Goal: Information Seeking & Learning: Learn about a topic

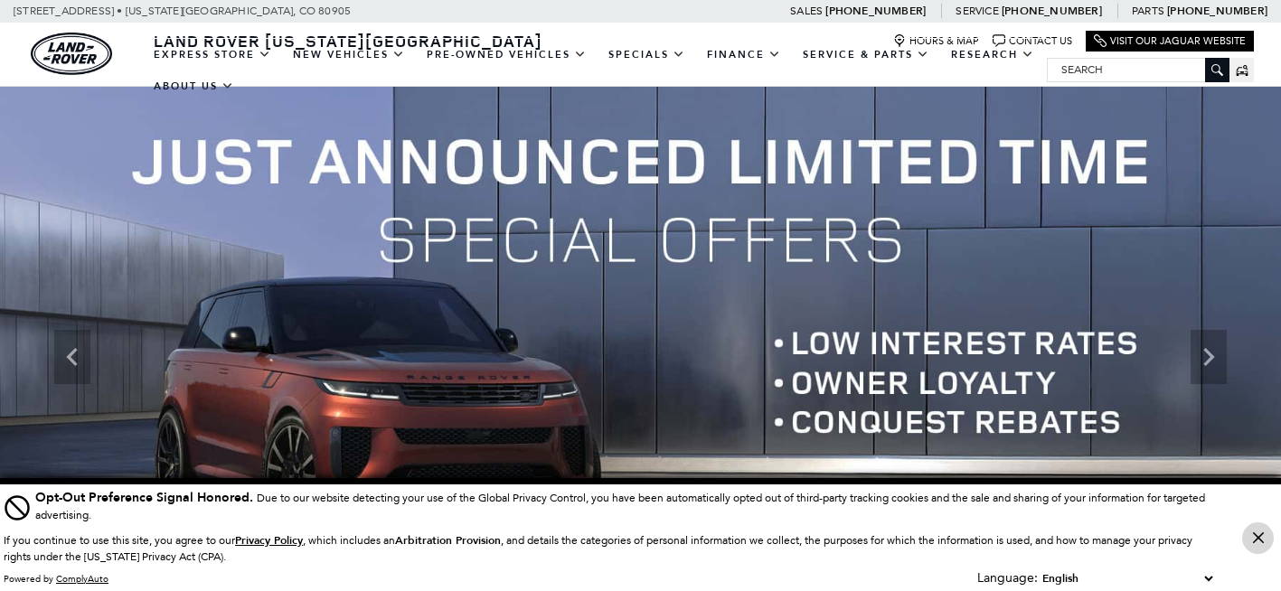
click at [1261, 543] on icon "Close Button" at bounding box center [1258, 538] width 11 height 11
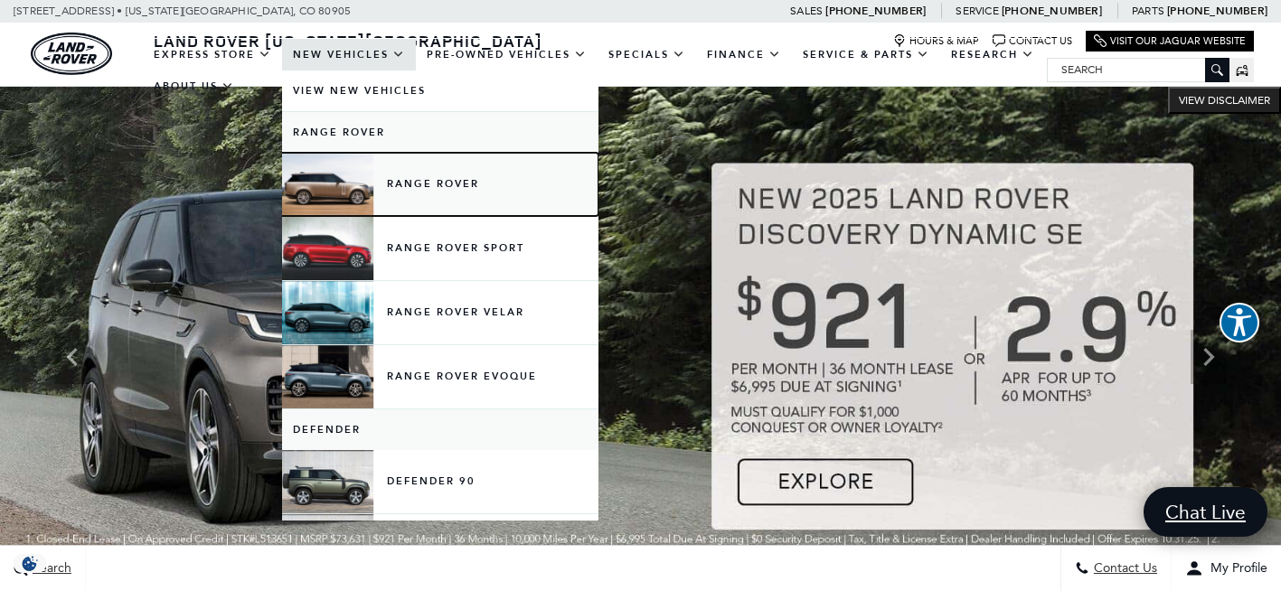
click at [422, 185] on link "Range Rover" at bounding box center [440, 184] width 317 height 63
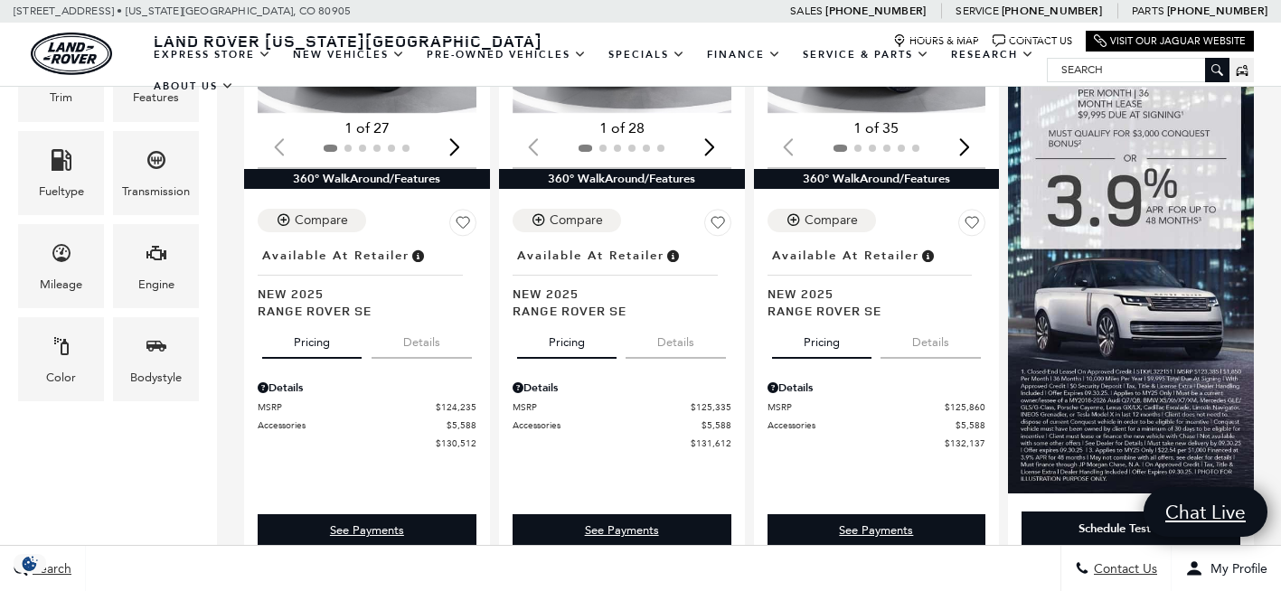
scroll to position [567, 0]
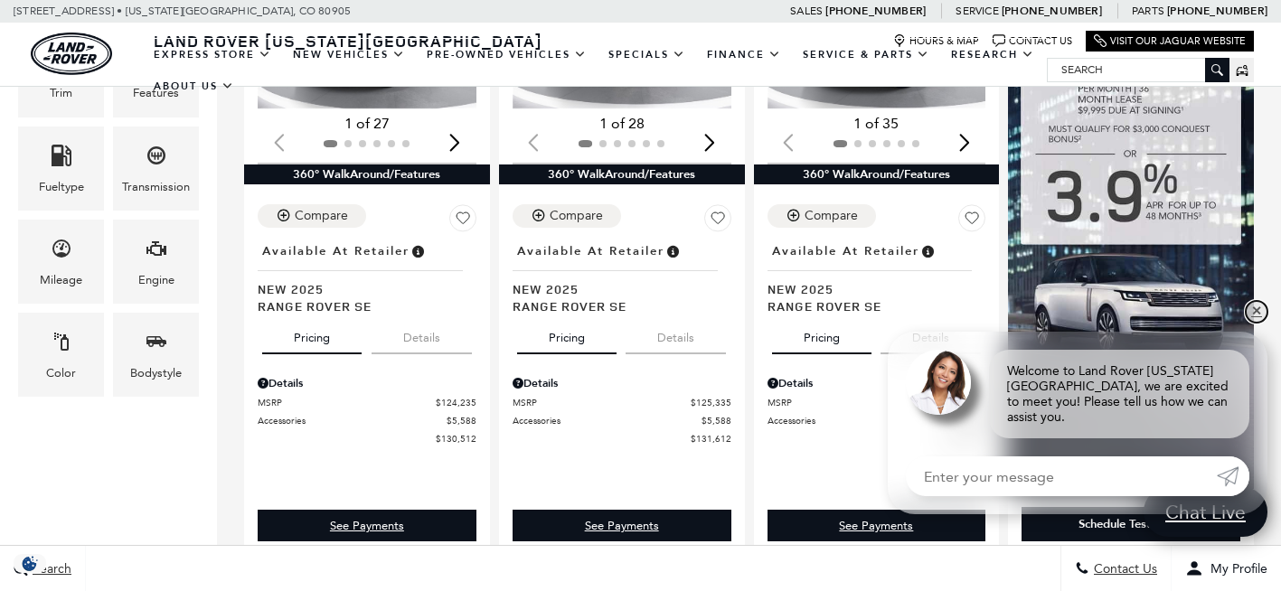
click at [1258, 323] on link "✕" at bounding box center [1257, 312] width 22 height 22
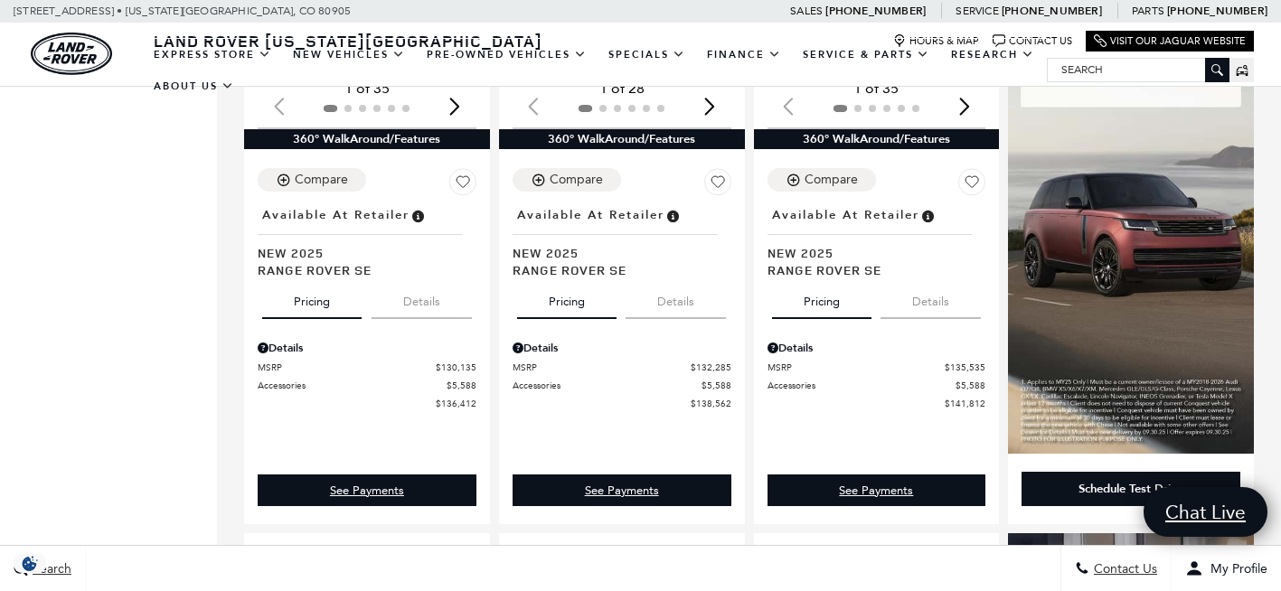
scroll to position [1244, 0]
